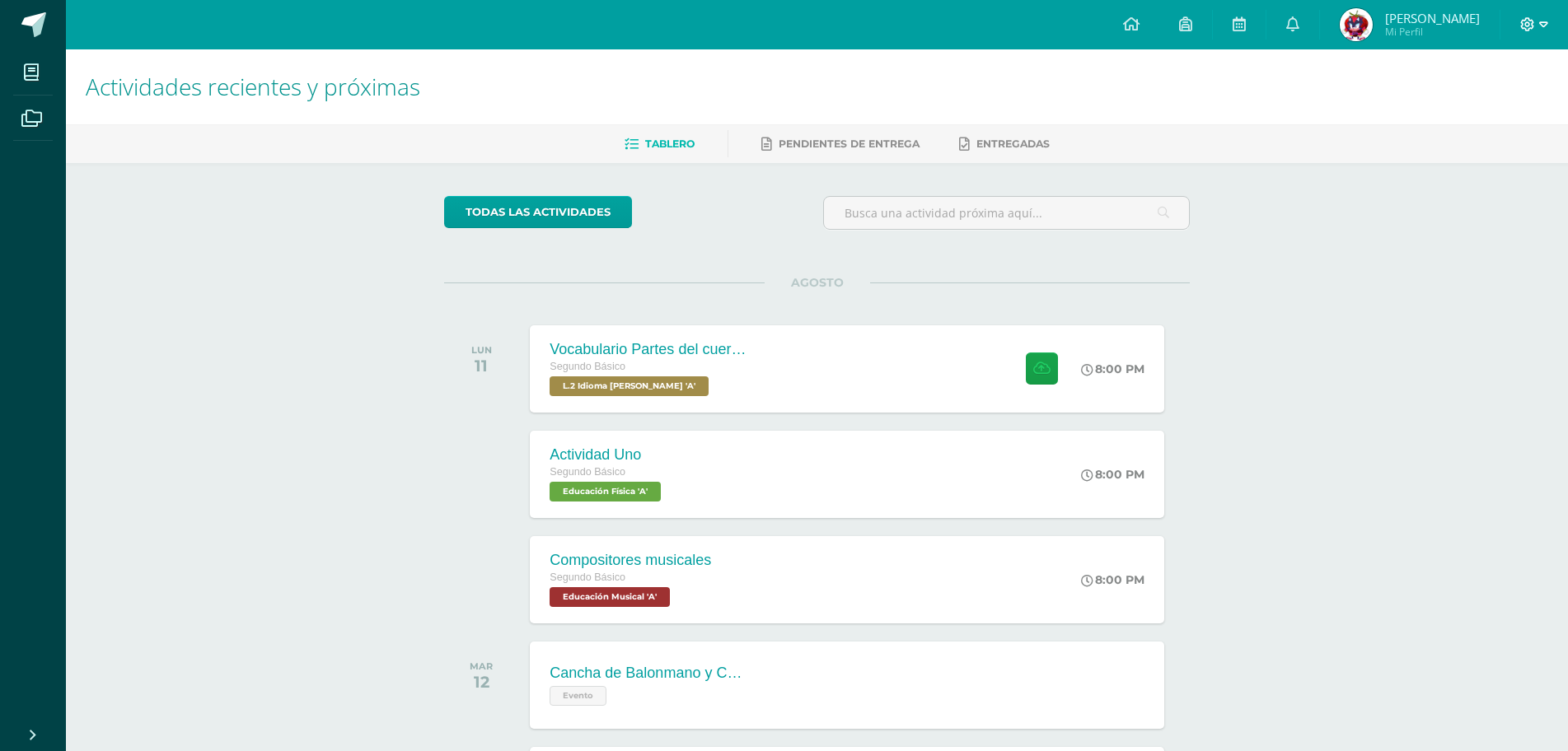
click at [1522, 18] on icon at bounding box center [1527, 25] width 15 height 15
click at [1504, 104] on link "Cerrar sesión" at bounding box center [1482, 112] width 130 height 24
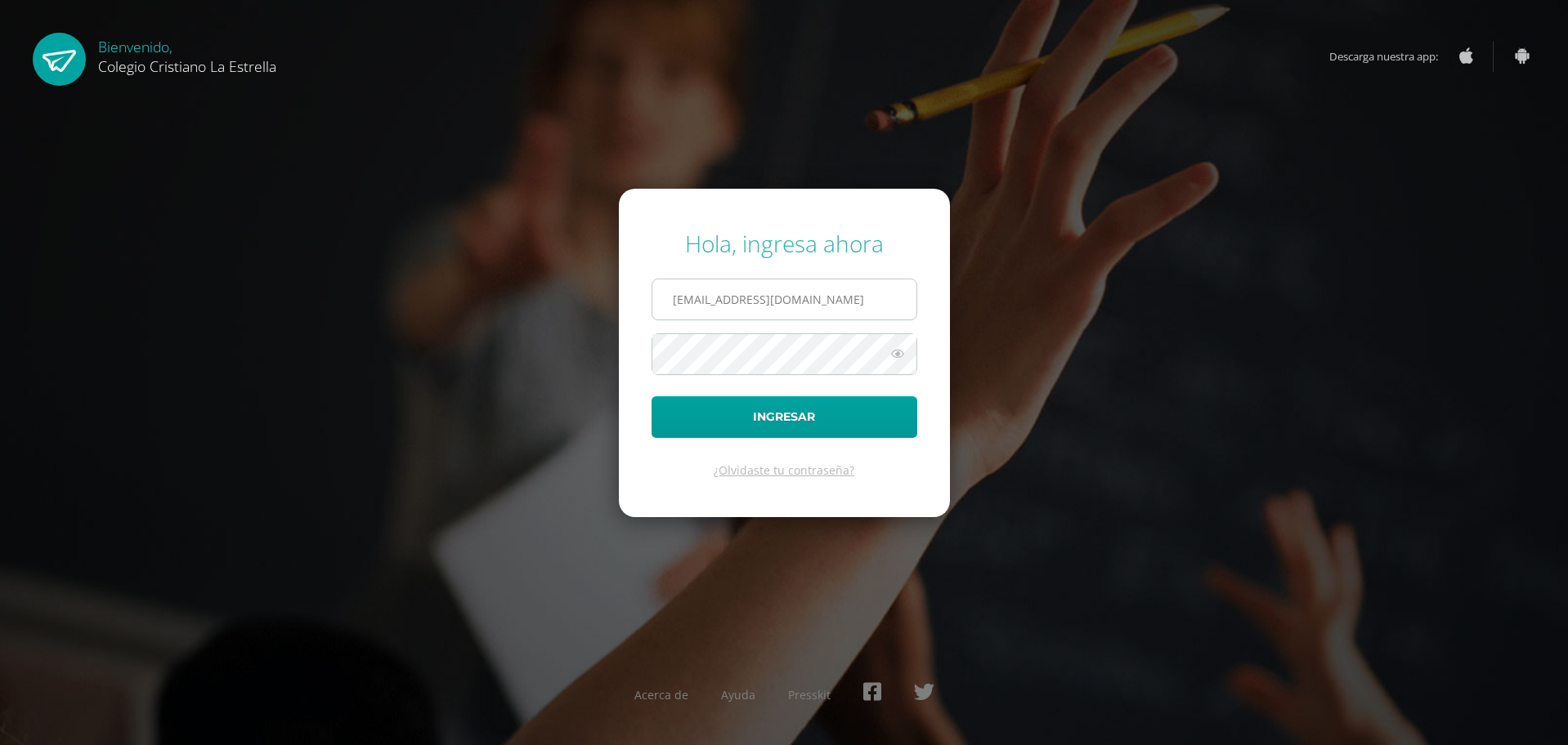
click at [907, 297] on input "[EMAIL_ADDRESS][DOMAIN_NAME]" at bounding box center [784, 300] width 264 height 40
type input "[EMAIL_ADDRESS][DOMAIN_NAME]"
click at [846, 409] on button "Ingresar" at bounding box center [784, 416] width 265 height 41
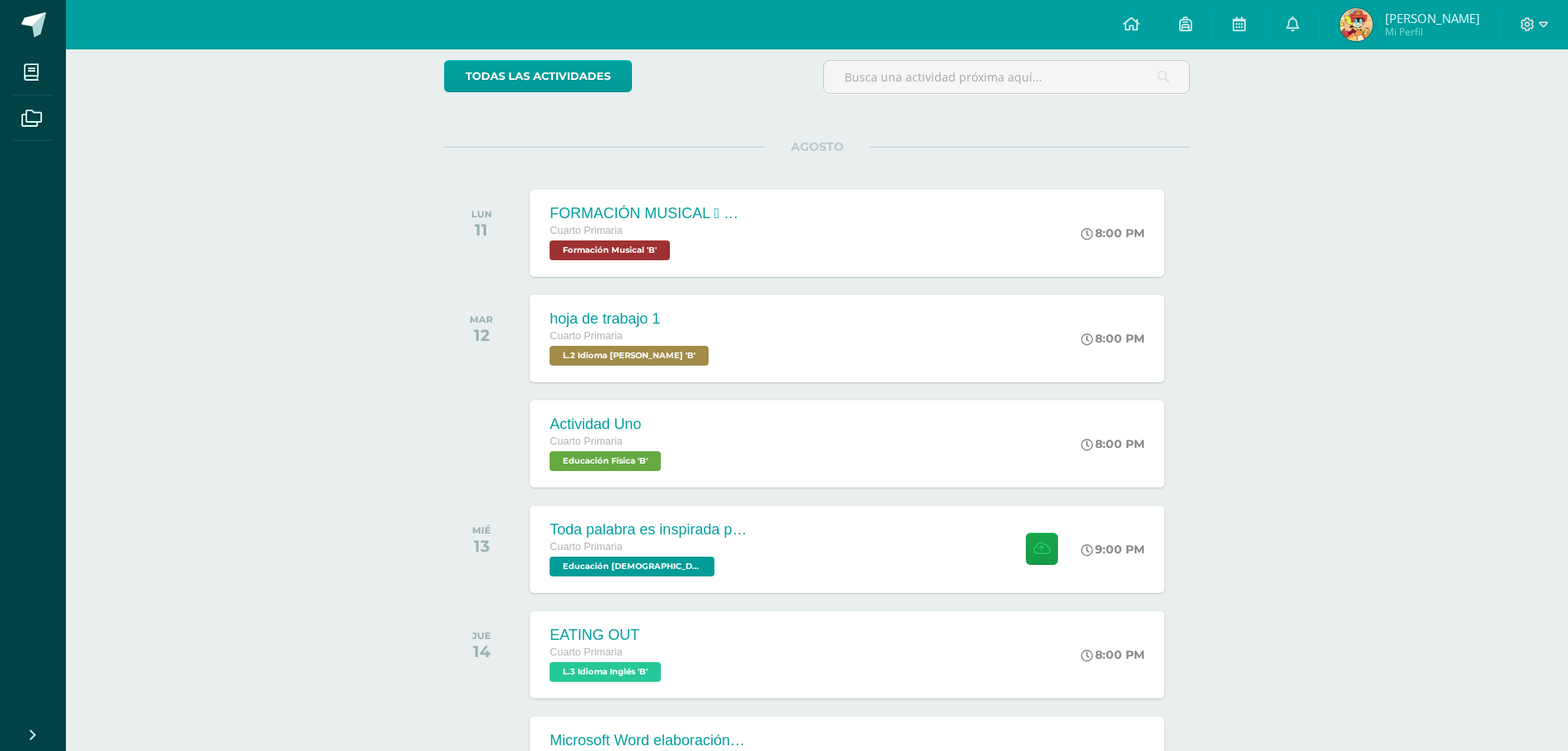
scroll to position [165, 0]
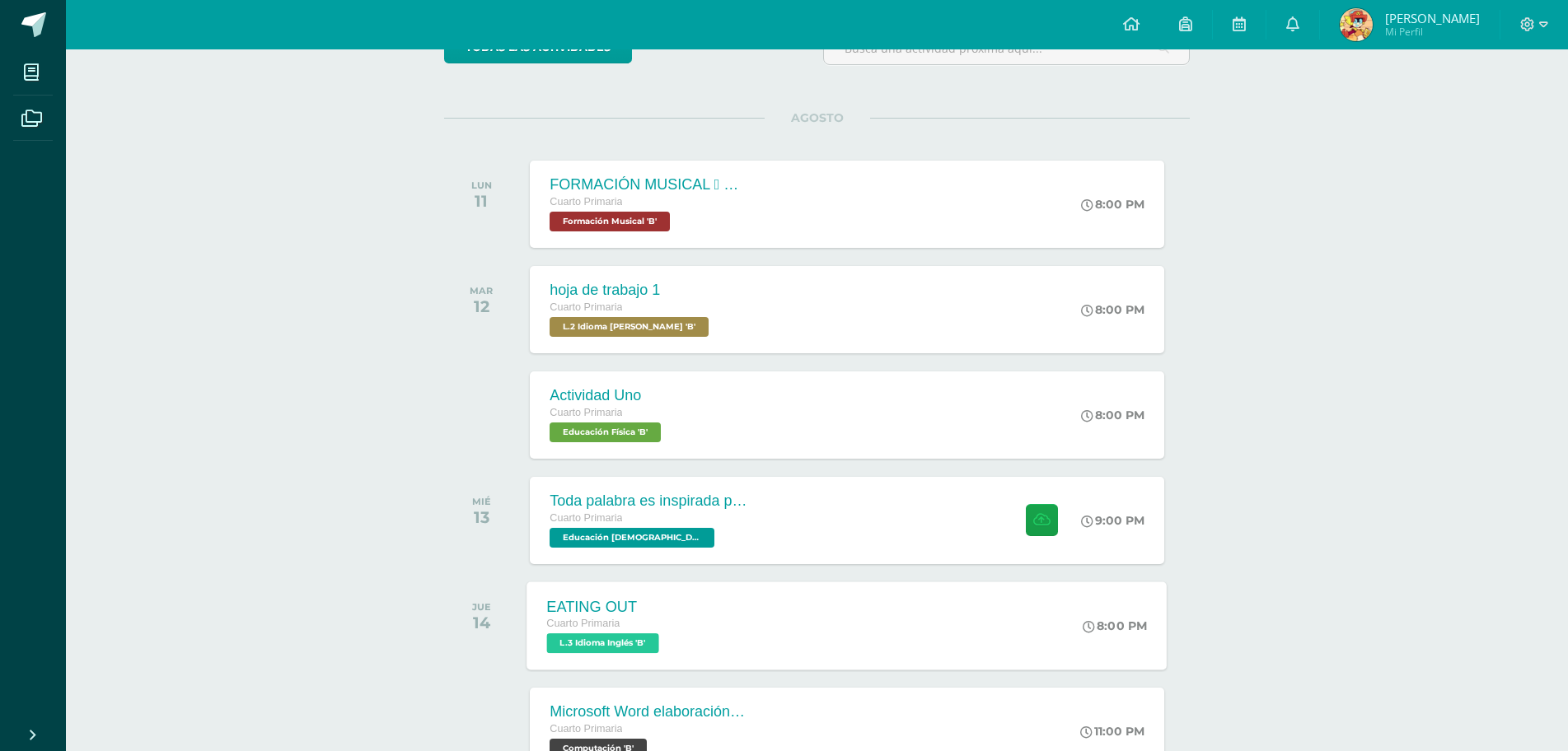
click at [772, 608] on div "EATING OUT Cuarto Primaria L.3 Idioma Inglés 'B' 8:00 PM EATING OUT L.3 Idioma …" at bounding box center [847, 626] width 640 height 89
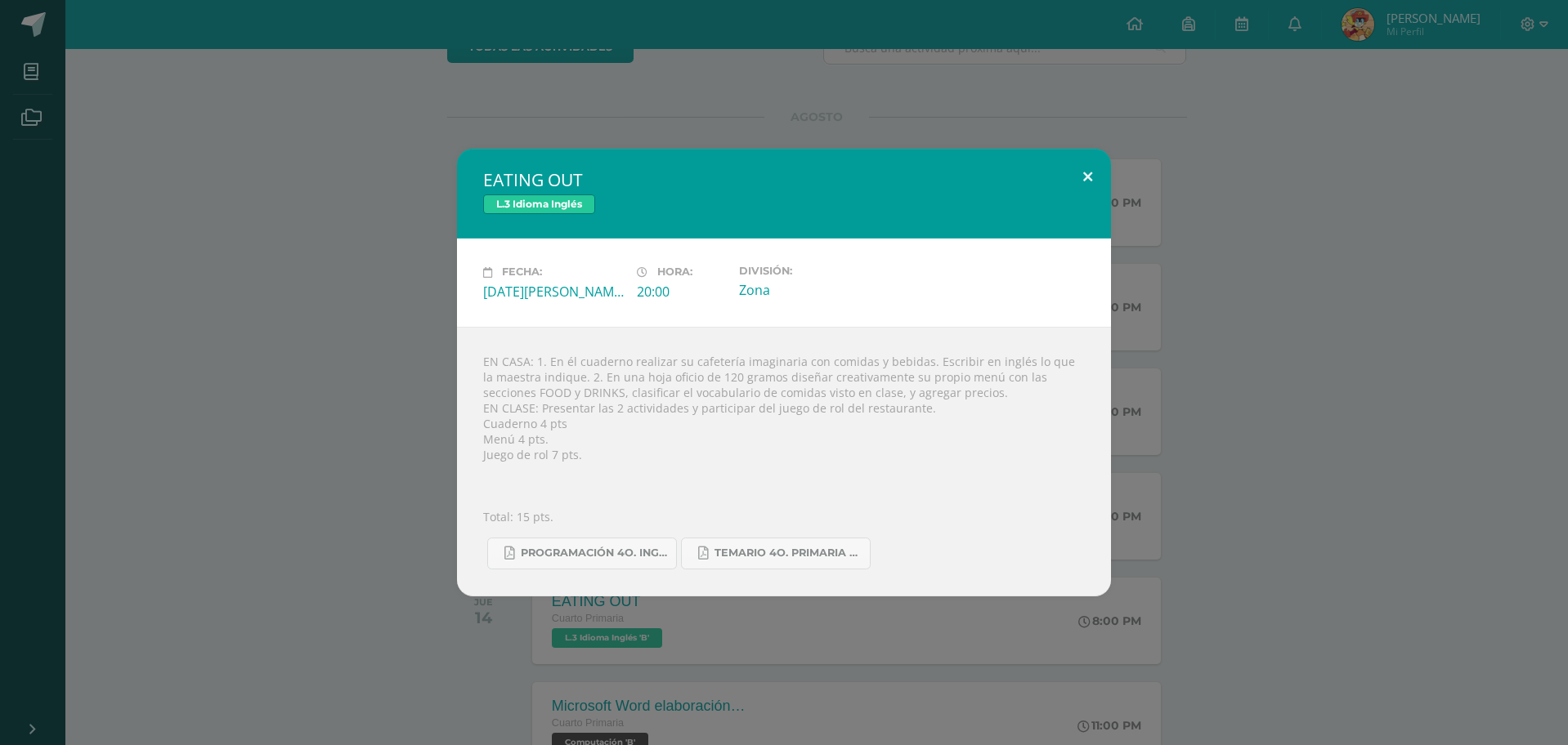
click at [1087, 169] on button at bounding box center [1087, 176] width 47 height 55
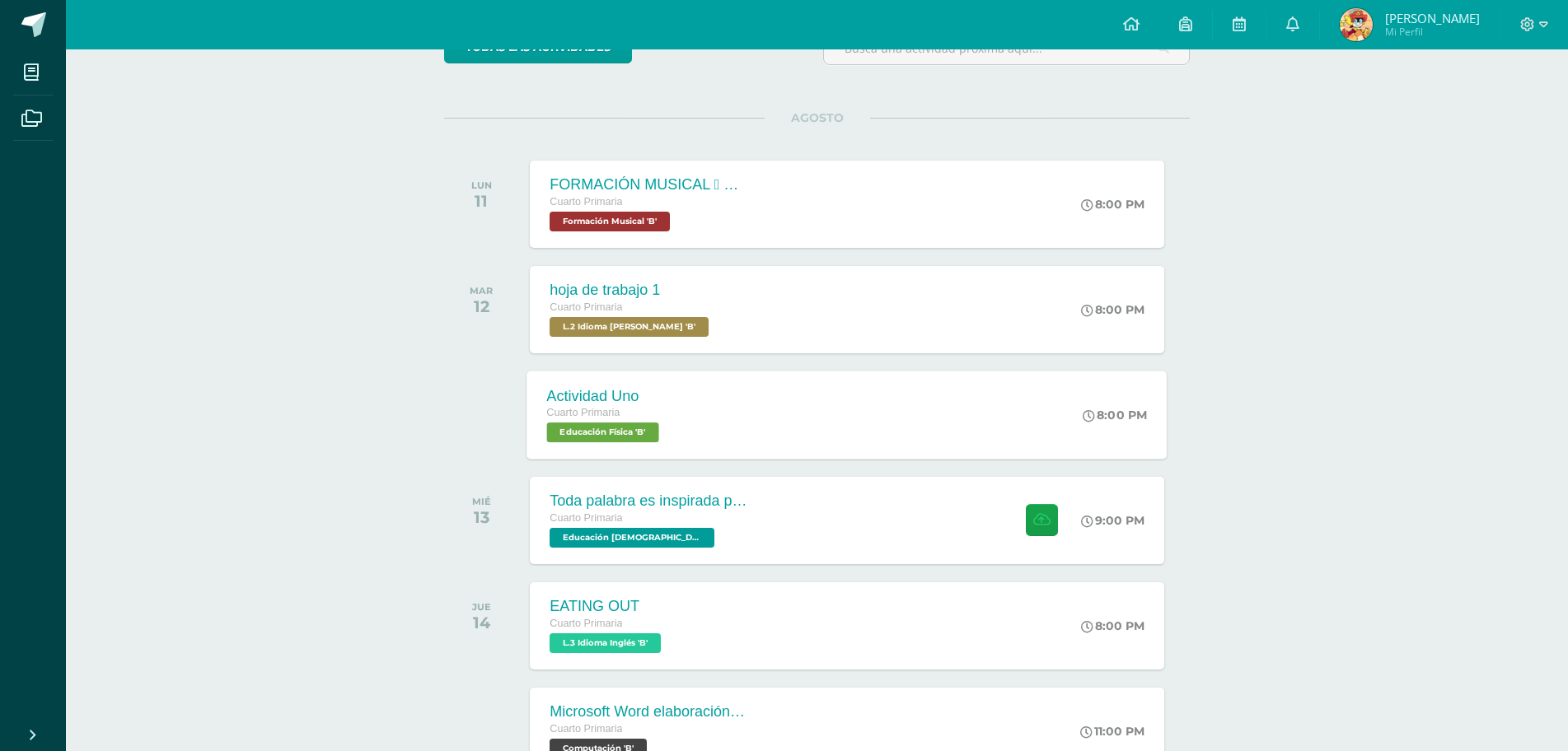
scroll to position [247, 0]
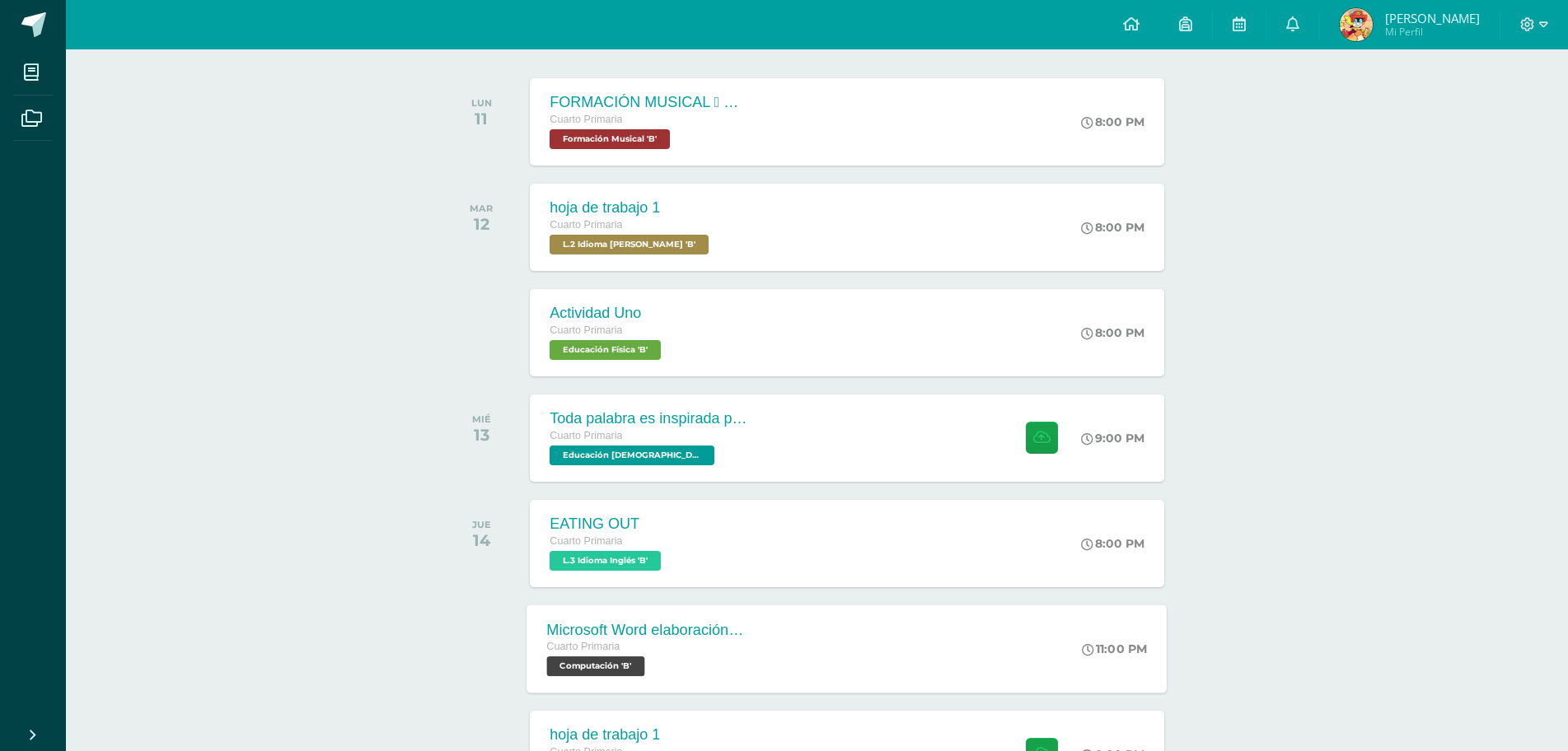
click at [817, 620] on div "Microsoft Word elaboración redacción y personalización de documentos Cuarto Pri…" at bounding box center [847, 649] width 640 height 89
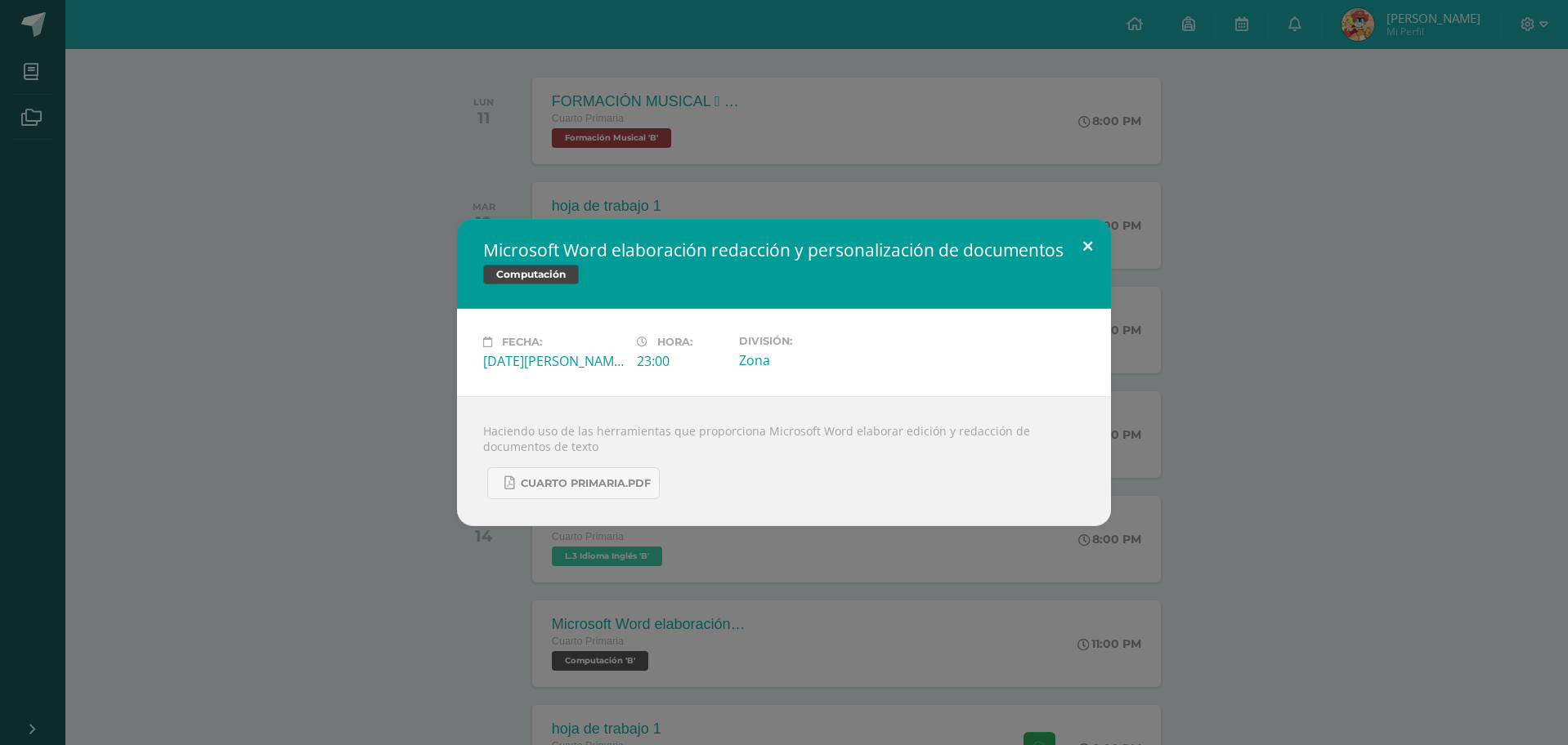
click at [1086, 244] on button at bounding box center [1087, 246] width 47 height 55
